Goal: Task Accomplishment & Management: Use online tool/utility

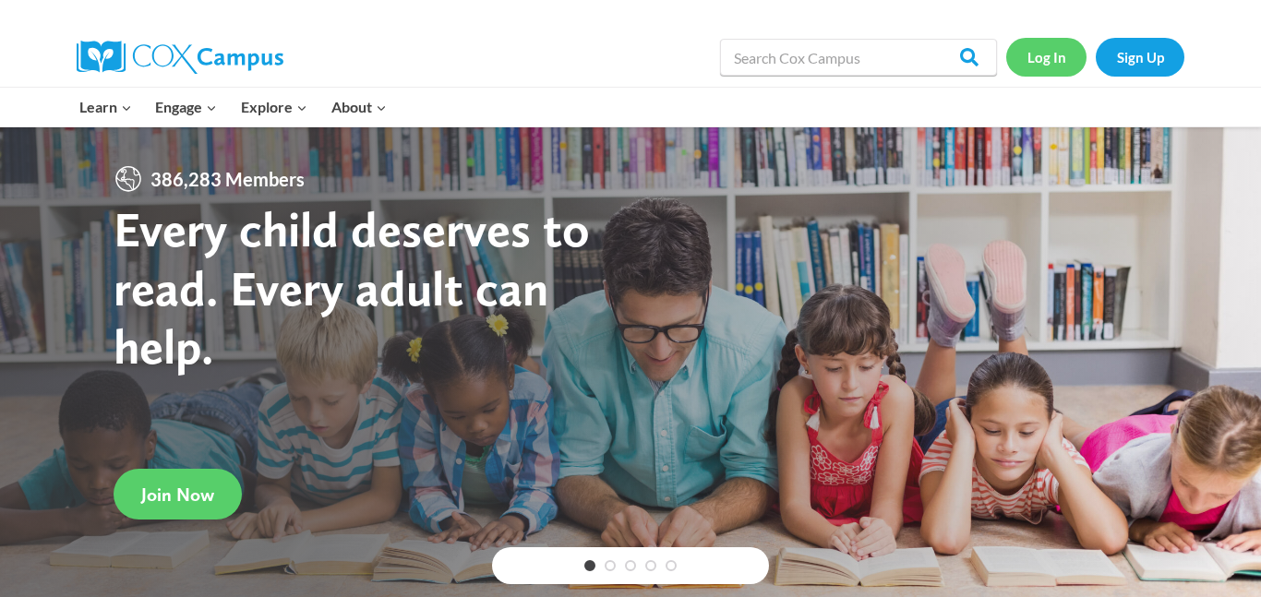
click at [1043, 58] on link "Log In" at bounding box center [1046, 57] width 80 height 38
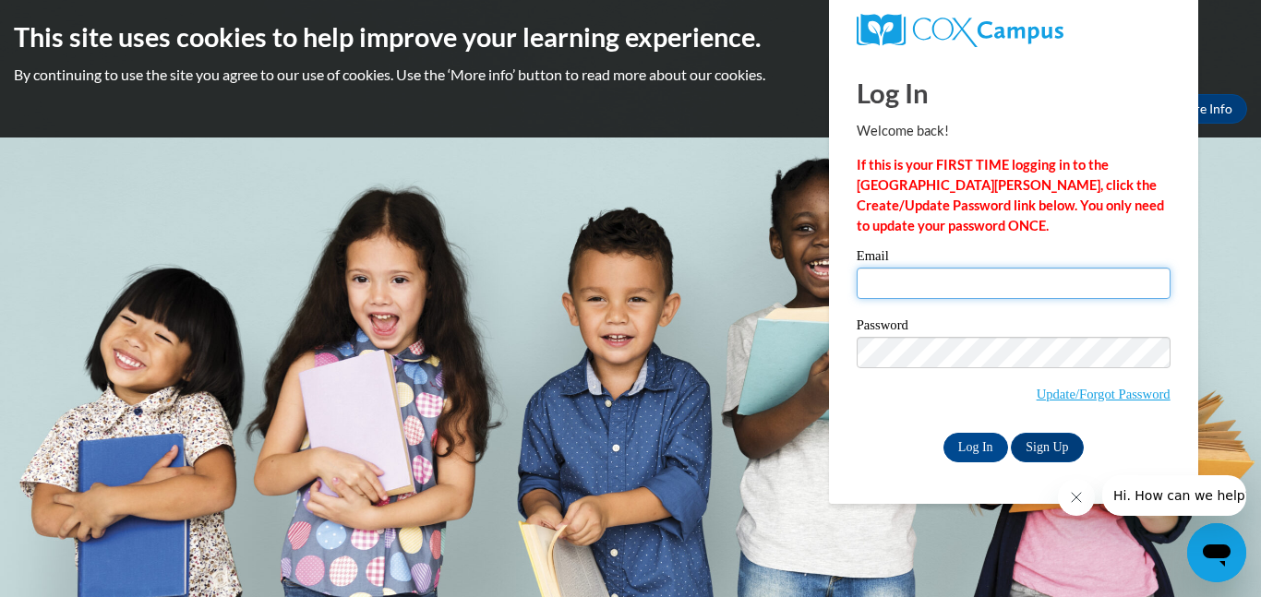
click at [890, 268] on input "Email" at bounding box center [1013, 283] width 314 height 31
type input "beataget"
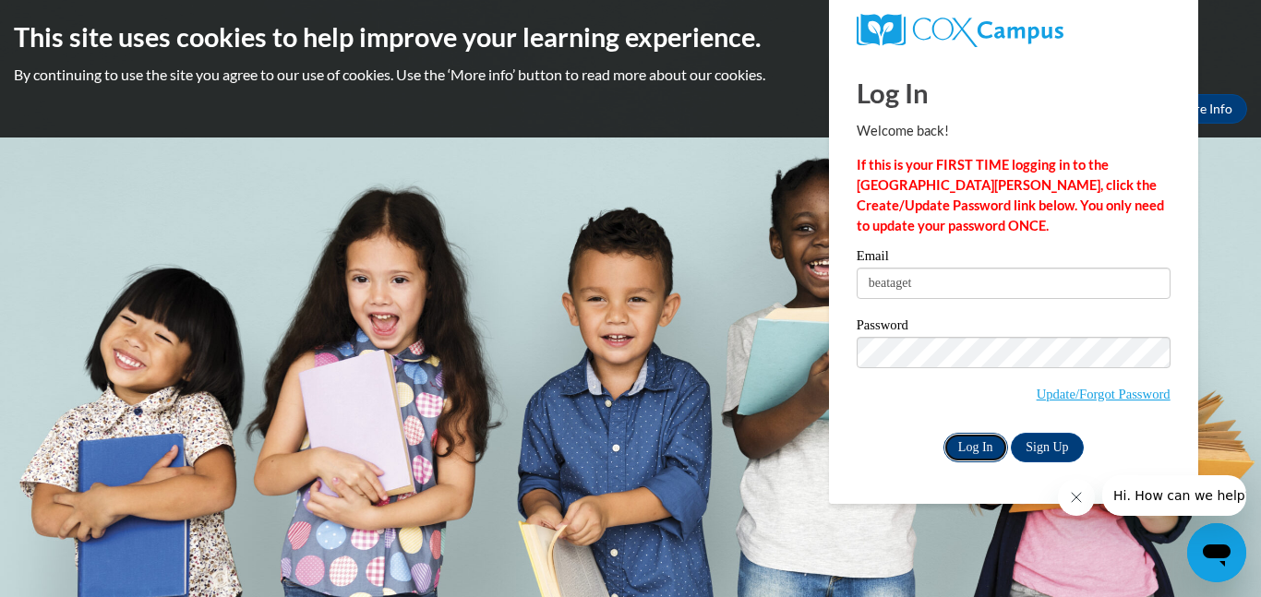
click at [973, 446] on input "Log In" at bounding box center [975, 448] width 65 height 30
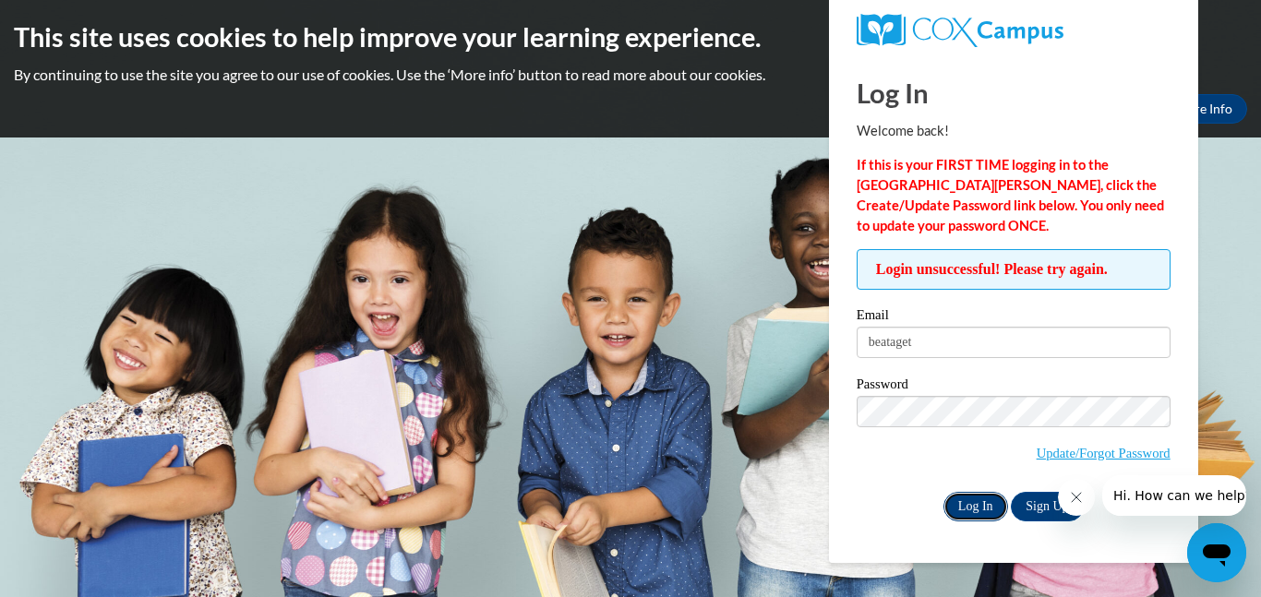
click at [987, 504] on input "Log In" at bounding box center [975, 507] width 65 height 30
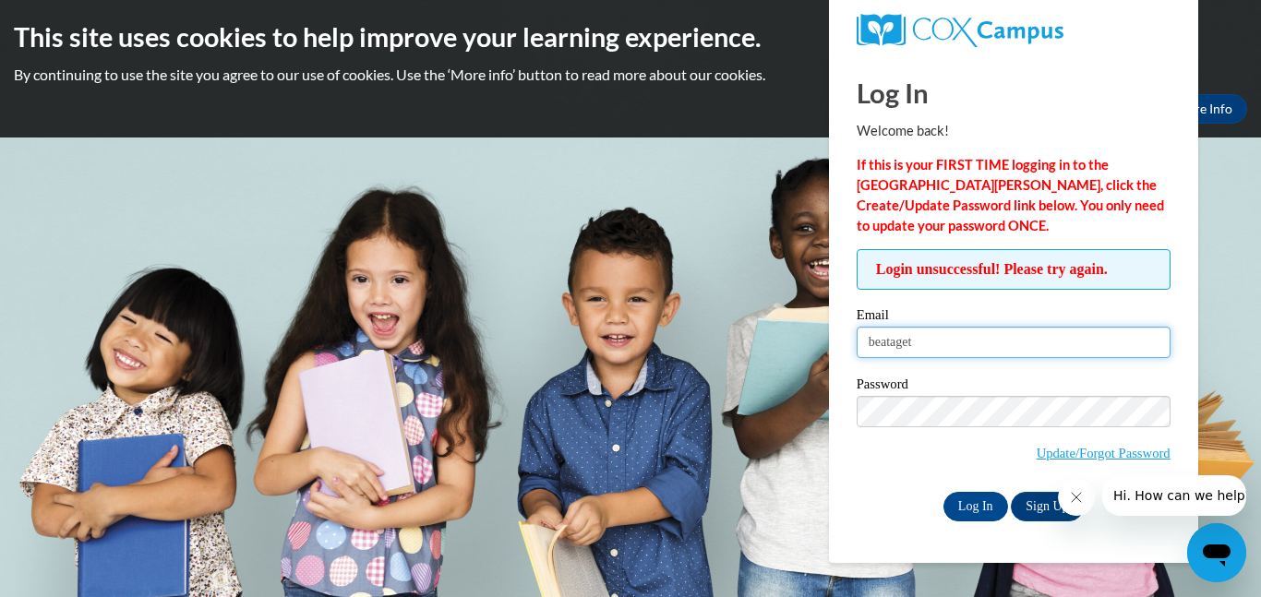
click at [937, 346] on input "beataget" at bounding box center [1013, 342] width 314 height 31
type input "beataget@gmail.com"
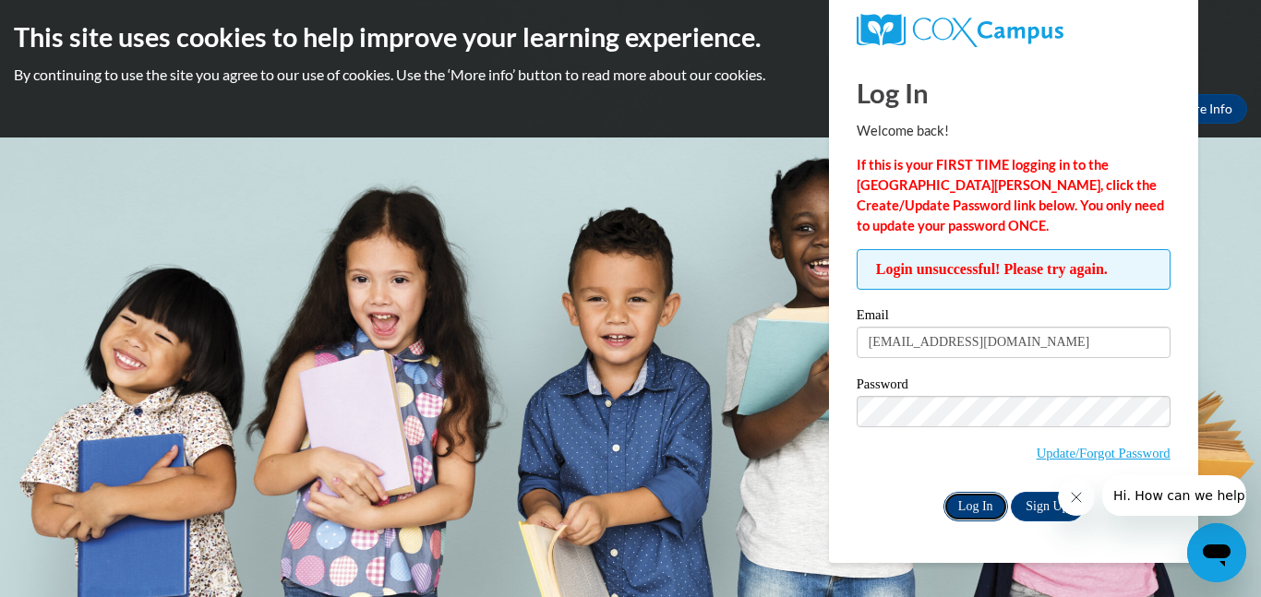
click at [976, 499] on input "Log In" at bounding box center [975, 507] width 65 height 30
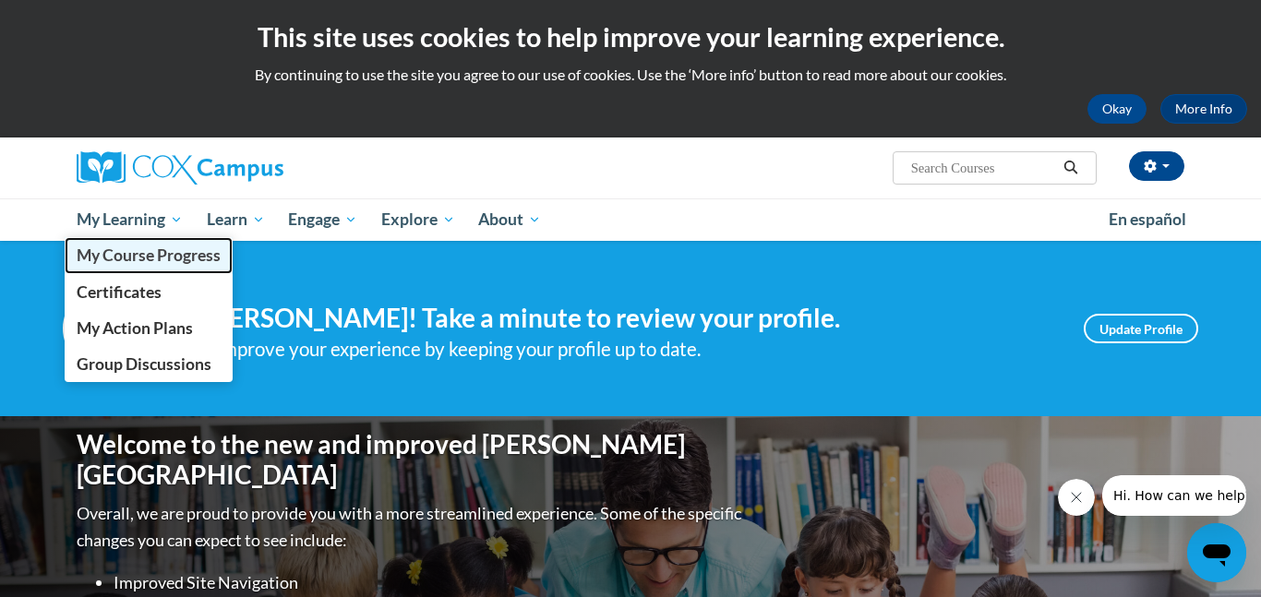
click at [134, 254] on span "My Course Progress" at bounding box center [149, 254] width 144 height 19
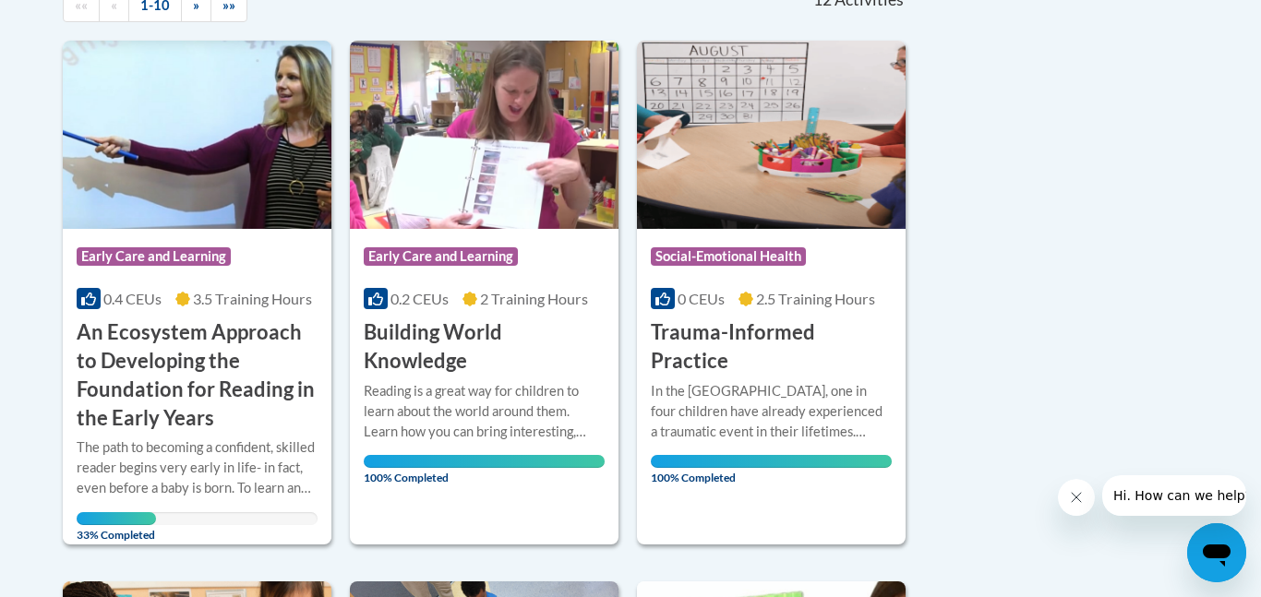
scroll to position [446, 0]
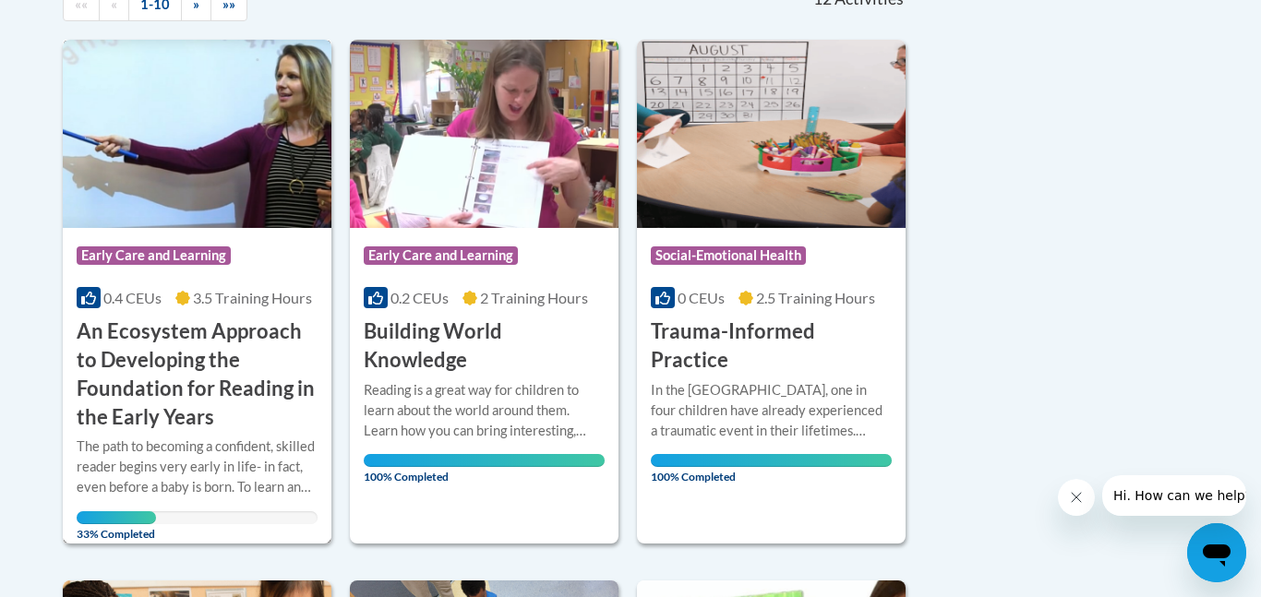
click at [226, 128] on img at bounding box center [197, 134] width 269 height 188
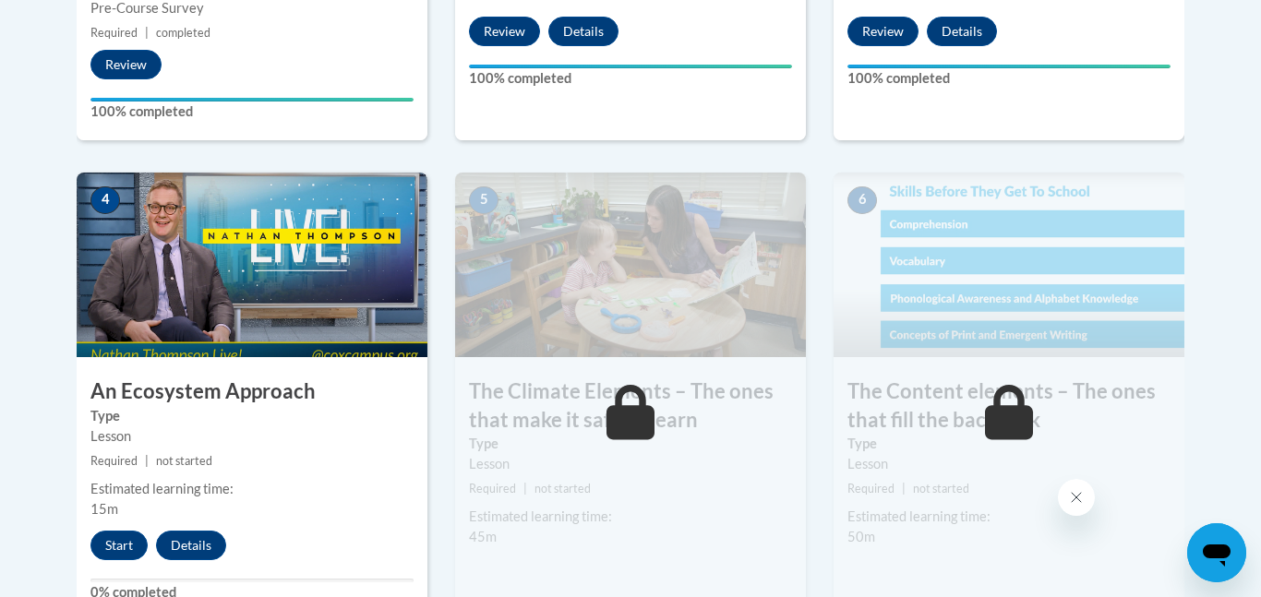
scroll to position [1012, 0]
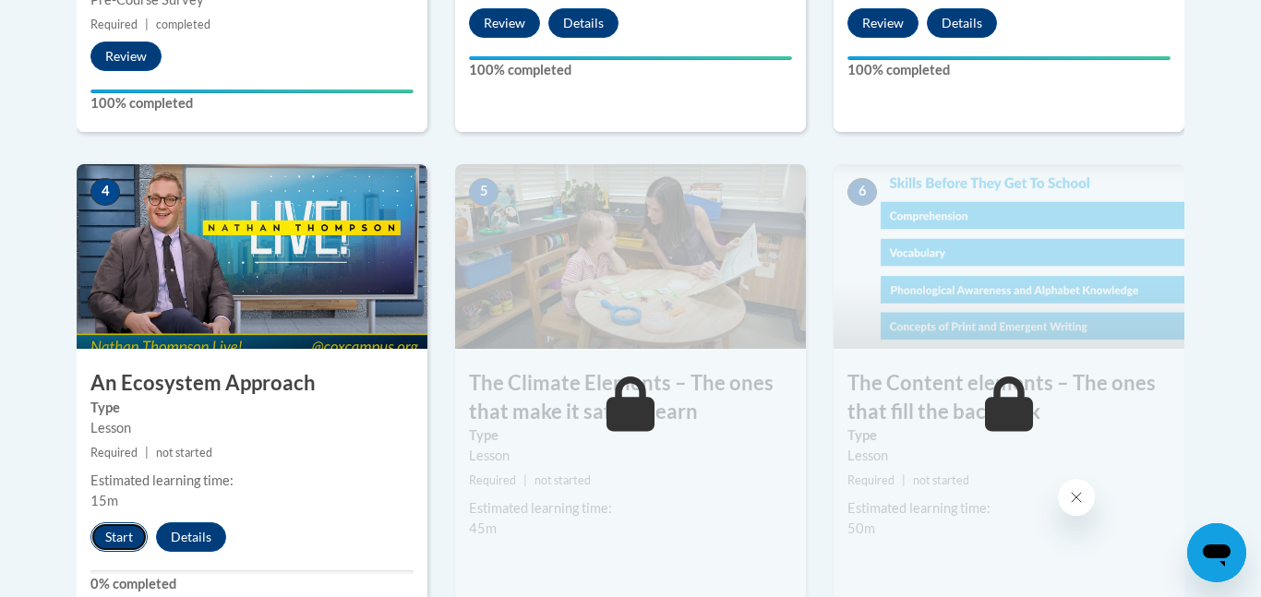
click at [105, 535] on button "Start" at bounding box center [118, 537] width 57 height 30
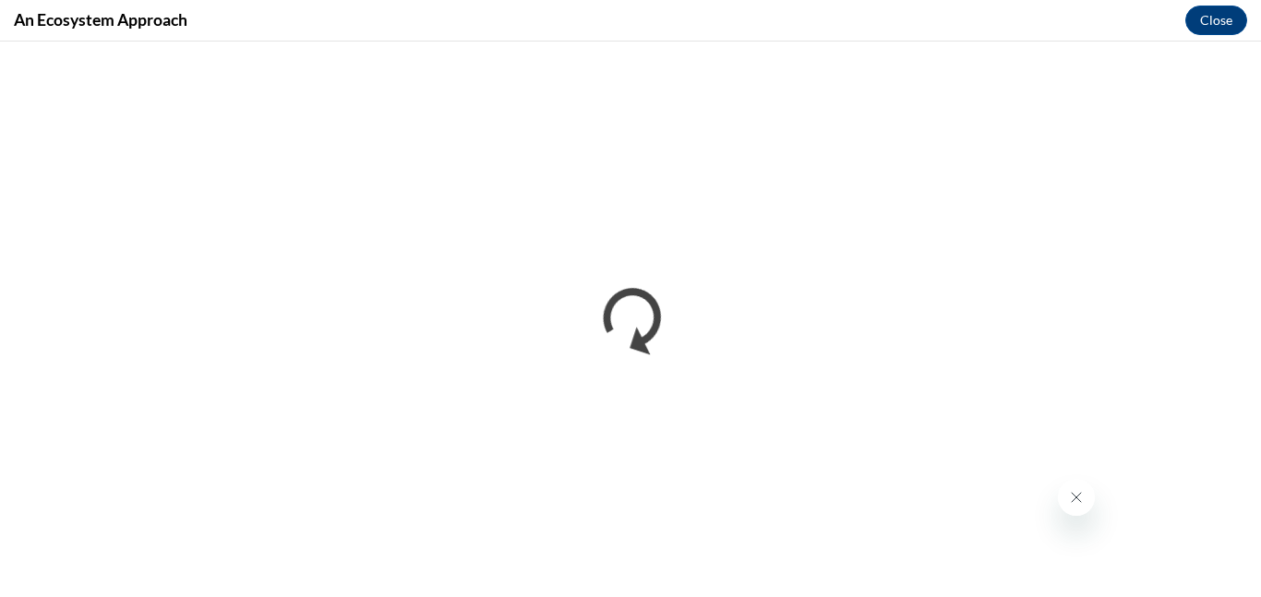
scroll to position [0, 0]
click at [1078, 496] on icon "Close message from company" at bounding box center [1076, 497] width 15 height 15
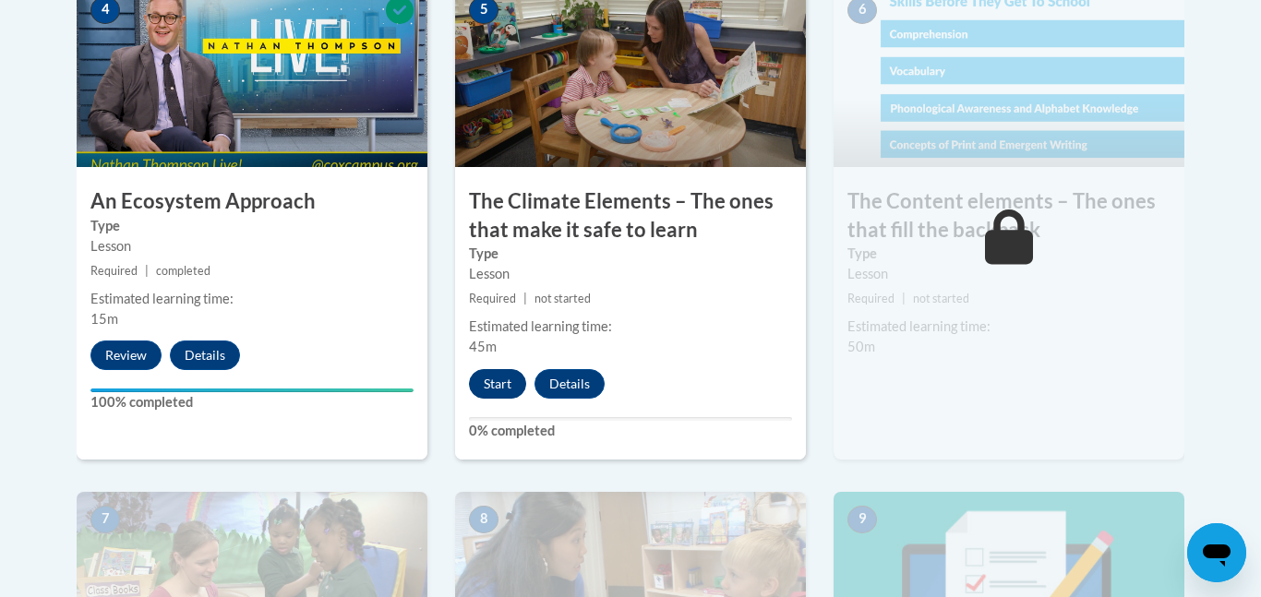
scroll to position [1195, 0]
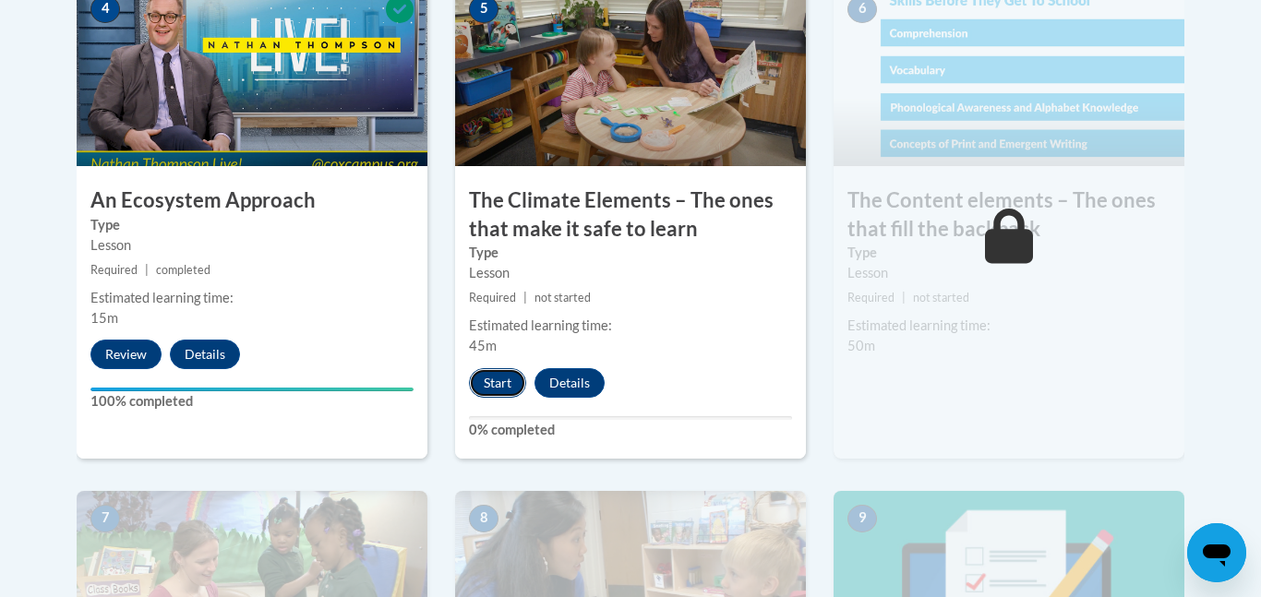
click at [484, 380] on button "Start" at bounding box center [497, 383] width 57 height 30
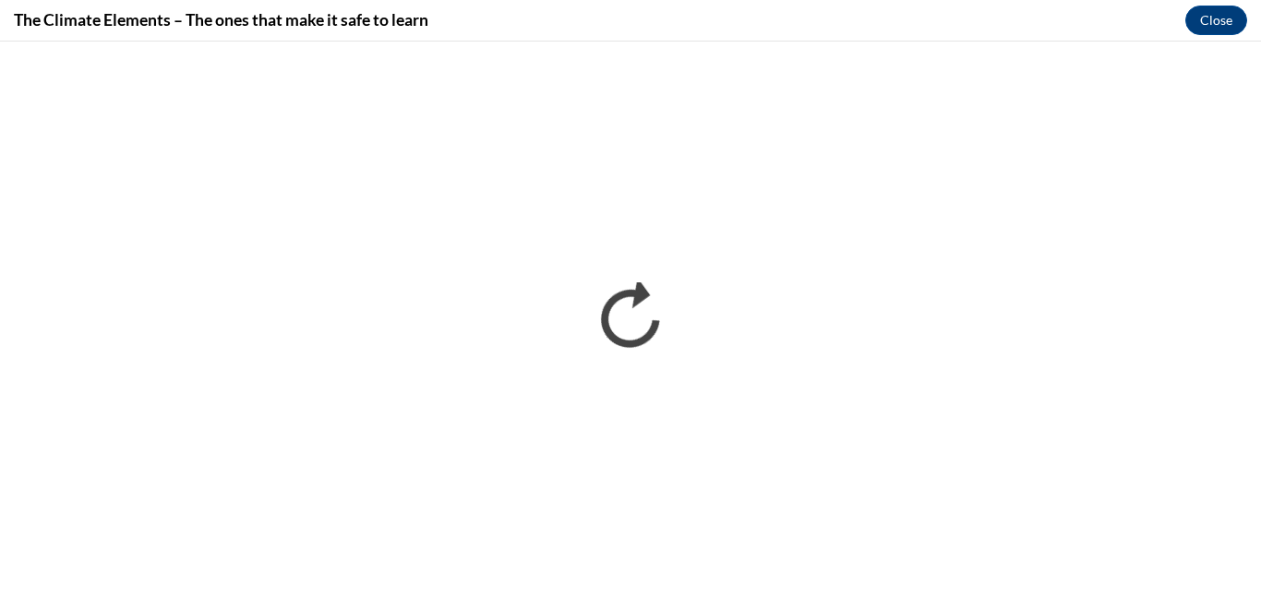
scroll to position [0, 0]
